Goal: Communication & Community: Ask a question

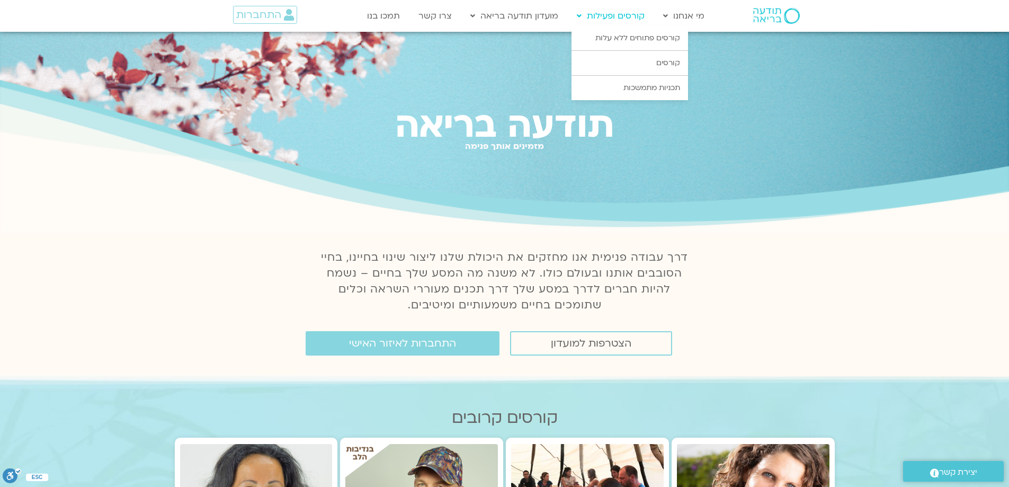
click at [609, 19] on link "קורסים ופעילות" at bounding box center [611, 16] width 78 height 20
click at [634, 60] on link "קורסים" at bounding box center [630, 63] width 117 height 24
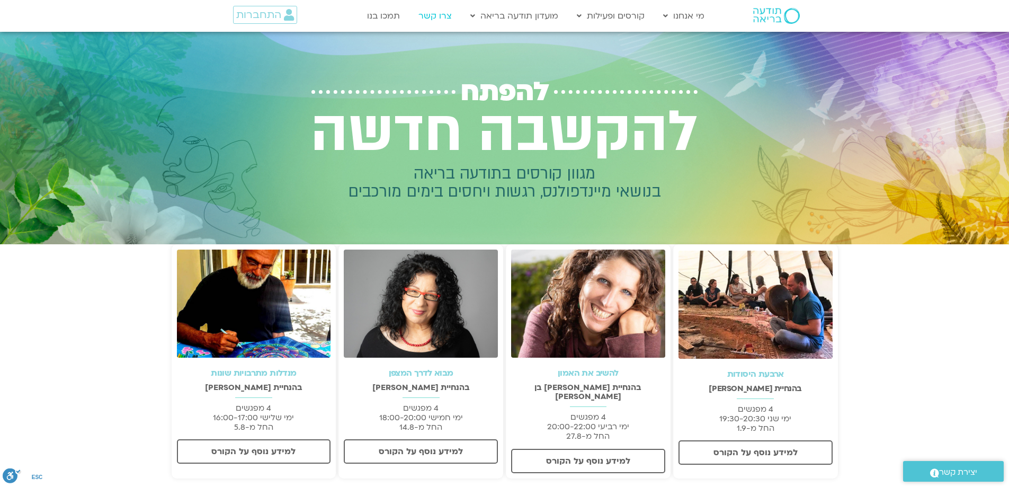
click at [433, 13] on link "צרו קשר" at bounding box center [435, 16] width 44 height 20
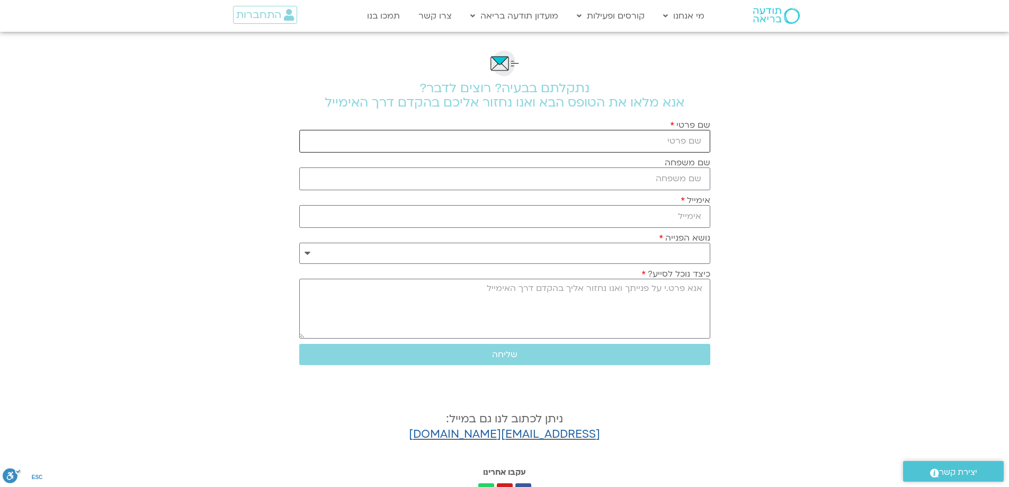
click at [593, 132] on input "שם פרטי" at bounding box center [504, 141] width 411 height 23
type input "ברכה ברוק"
type input "משגב"
type input "mbmisgav@gmail.com"
click at [693, 138] on input "ברכה ברוק" at bounding box center [504, 141] width 411 height 23
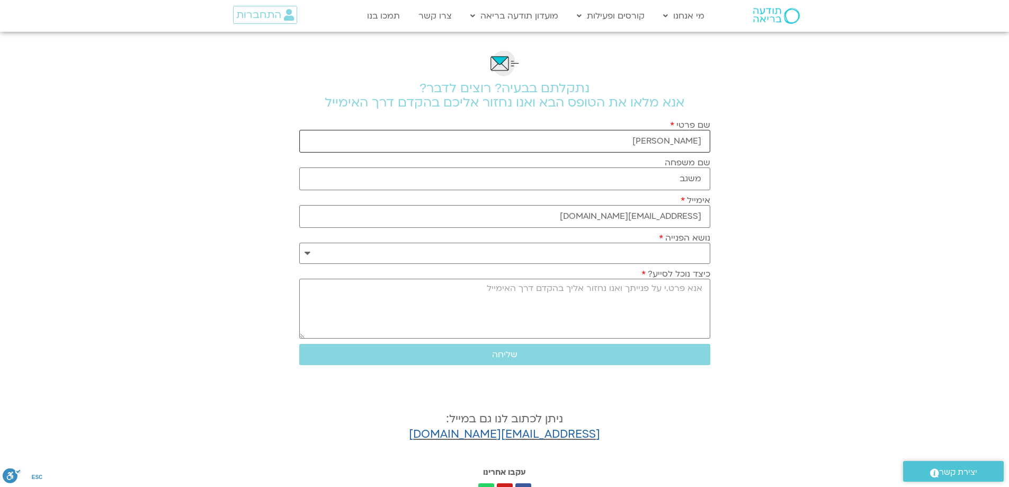
drag, startPoint x: 700, startPoint y: 137, endPoint x: 630, endPoint y: 139, distance: 70.0
click at [630, 139] on input "ברכה ברוק" at bounding box center [504, 141] width 411 height 23
type input "מעיין"
click at [646, 253] on select "**********" at bounding box center [504, 253] width 411 height 21
click at [657, 251] on select "**********" at bounding box center [504, 253] width 411 height 21
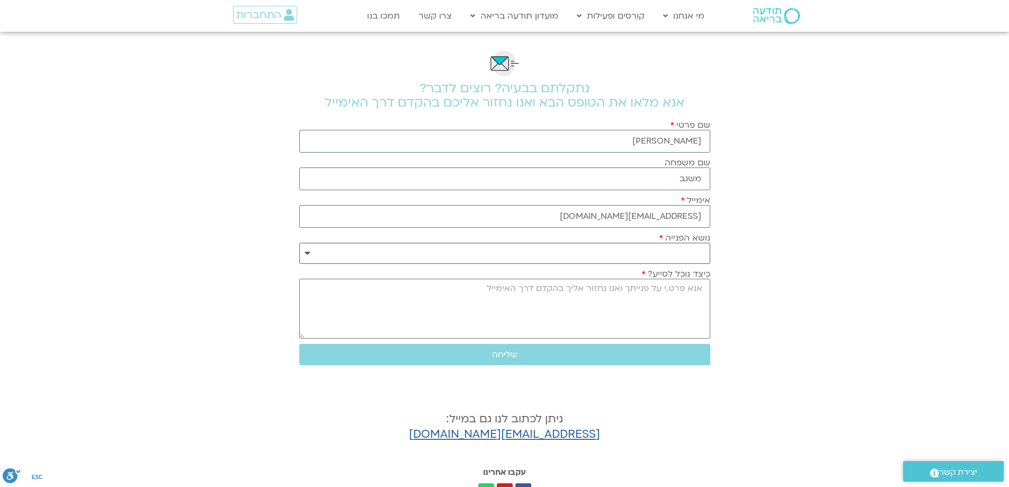
click at [657, 251] on select "**********" at bounding box center [504, 253] width 411 height 21
select select "**********"
click at [299, 243] on select "**********" at bounding box center [504, 253] width 411 height 21
click at [662, 292] on textarea "כיצד נוכל לסייע?" at bounding box center [504, 309] width 411 height 60
type textarea "ש"
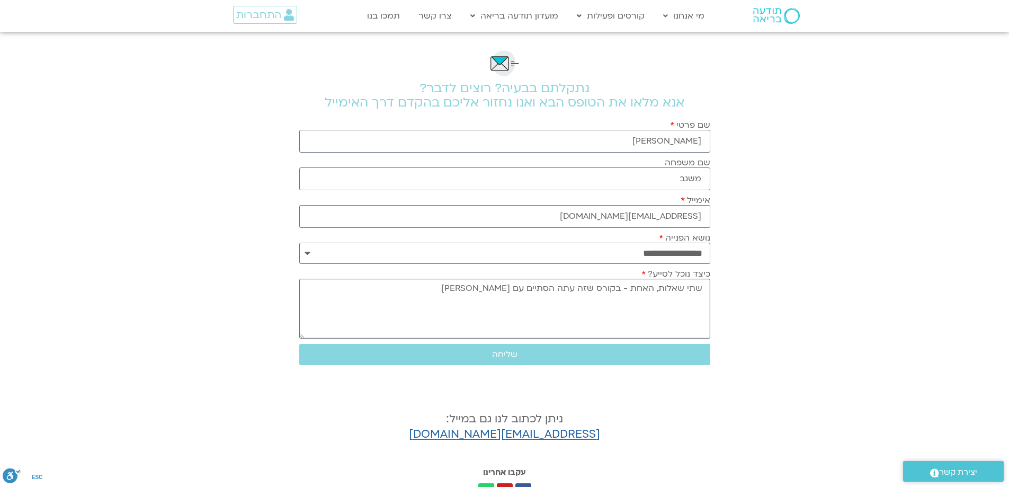
click at [527, 287] on textarea "שתי שאלות, האחת - בקורס שזה עתה הסתיים עם שאנייה" at bounding box center [504, 309] width 411 height 60
click at [594, 288] on textarea "שתי שאלות, האחת - בקורס שזה עתה הסתיים עם שאנייה" at bounding box center [504, 309] width 411 height 60
drag, startPoint x: 363, startPoint y: 290, endPoint x: 363, endPoint y: 283, distance: 6.4
click at [363, 289] on textarea "שתי שאלות, האחת - בקורס תקשורת מקרבת עם ערן ושאנייה, שזה עתה הסתיים עם שאנייה" at bounding box center [504, 309] width 411 height 60
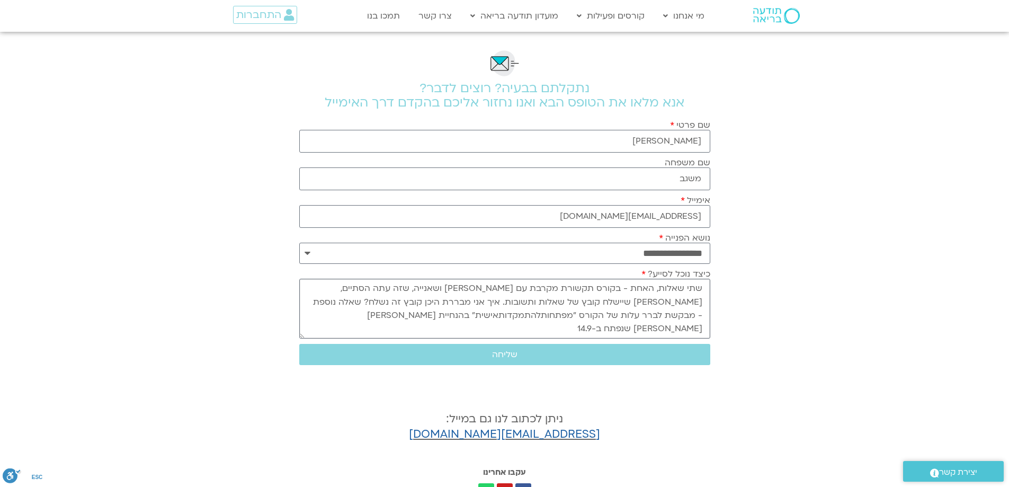
click at [667, 316] on textarea "שתי שאלות, האחת - בקורס תקשורת מקרבת עם ערן ושאנייה, שזה עתה הסתיים, דובר שיישל…" at bounding box center [504, 309] width 411 height 60
click at [624, 314] on textarea "שתי שאלות, האחת - בקורס תקשורת מקרבת עם ערן ושאנייה, שזה עתה הסתיים, דובר שיישל…" at bounding box center [504, 309] width 411 height 60
click at [657, 288] on textarea "שתי שאלות, האחת - בקורס תקשורת מקרבת עם ערן ושאנייה, שזה עתה הסתיים, דובר שיישל…" at bounding box center [504, 309] width 411 height 60
click at [661, 284] on textarea "שתי שאלות. האחת - בקורס תקשורת מקרבת עם ערן ושאנייה, שזה עתה הסתיים, דובר שיישל…" at bounding box center [504, 309] width 411 height 60
drag, startPoint x: 602, startPoint y: 301, endPoint x: 592, endPoint y: 301, distance: 10.6
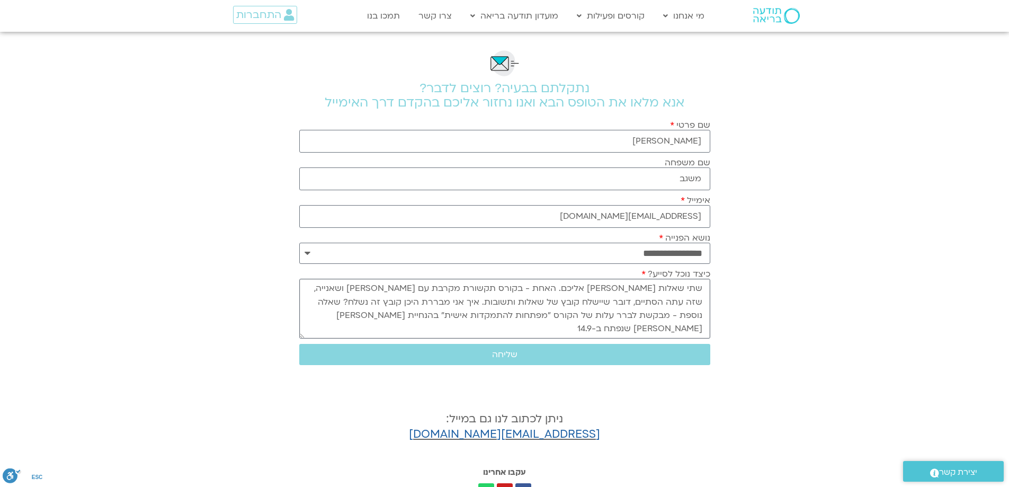
click at [592, 301] on textarea "שתי שאלות לי אליכם. האחת - בקורס תקשורת מקרבת עם ערן ושאנייה, שזה עתה הסתיים, ד…" at bounding box center [504, 309] width 411 height 60
click at [458, 302] on textarea "שתי שאלות לי אליכם. האחת - בקורס תקשורת מקרבת עם ערן ושאנייה, שזה עתה הסתיים, ד…" at bounding box center [504, 309] width 411 height 60
click at [372, 316] on textarea "שתי שאלות לי אליכם. האחת - בקורס תקשורת מקרבת עם ערן ושאנייה, שזה עתה הסתיים, ד…" at bounding box center [504, 309] width 411 height 60
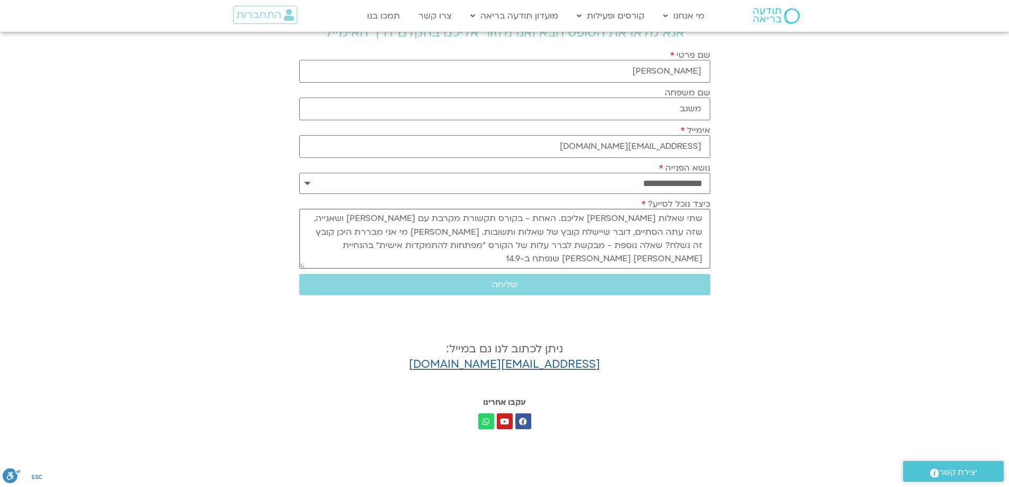
scroll to position [141, 0]
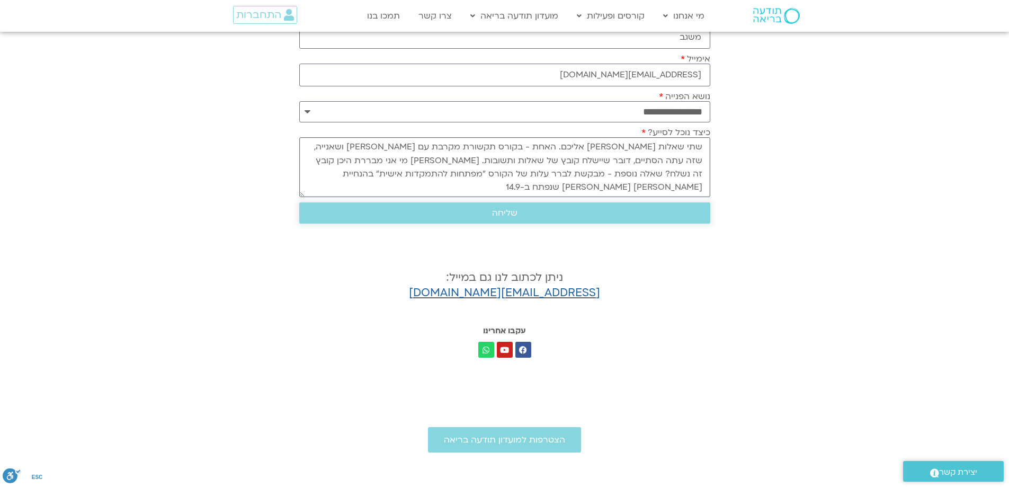
type textarea "שתי שאלות לי אליכם. האחת - בקורס תקשורת מקרבת עם ערן ושאנייה, שזה עתה הסתיים, ד…"
click at [511, 208] on span "שליחה" at bounding box center [504, 213] width 25 height 10
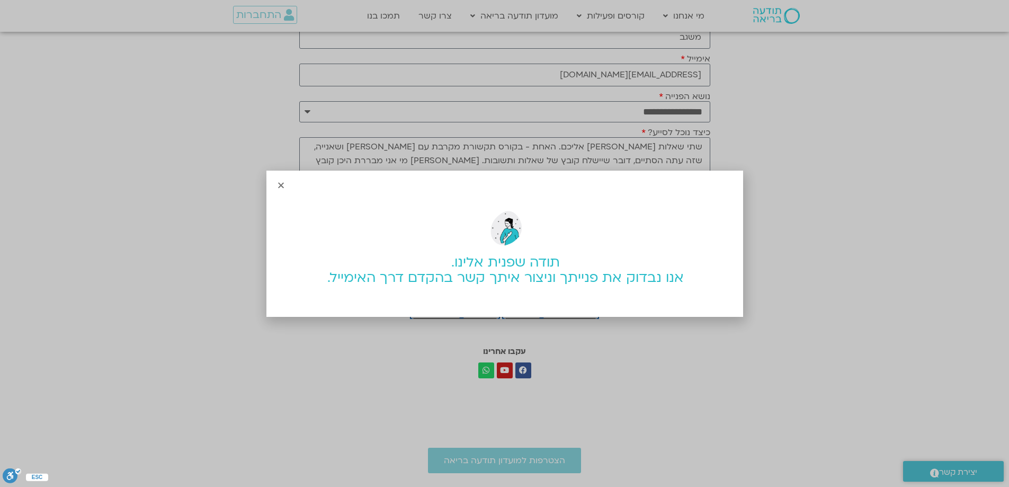
click at [281, 185] on icon "Close" at bounding box center [281, 185] width 8 height 8
